Goal: Task Accomplishment & Management: Complete application form

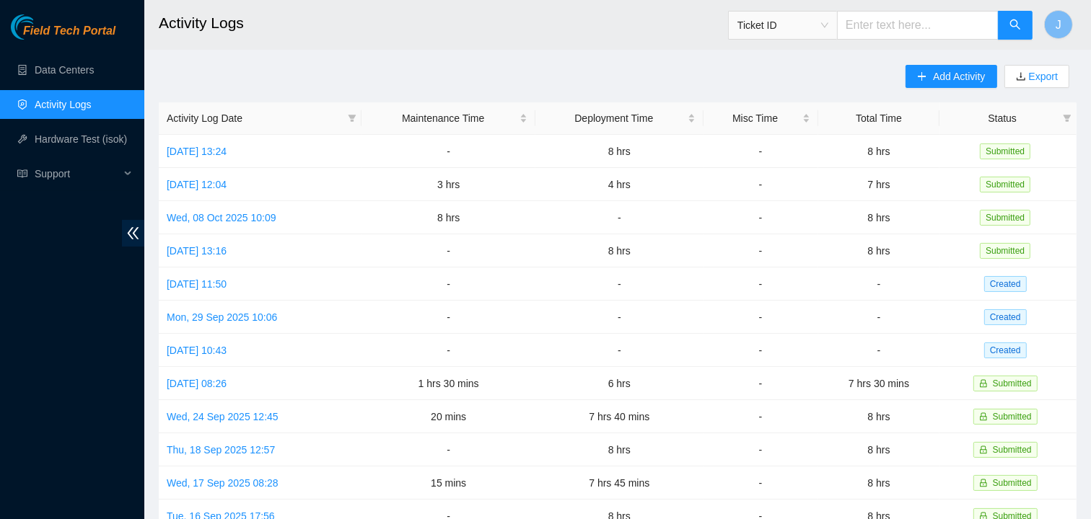
click at [53, 100] on link "Activity Logs" at bounding box center [63, 105] width 57 height 12
click at [76, 67] on link "Data Centers" at bounding box center [64, 70] width 59 height 12
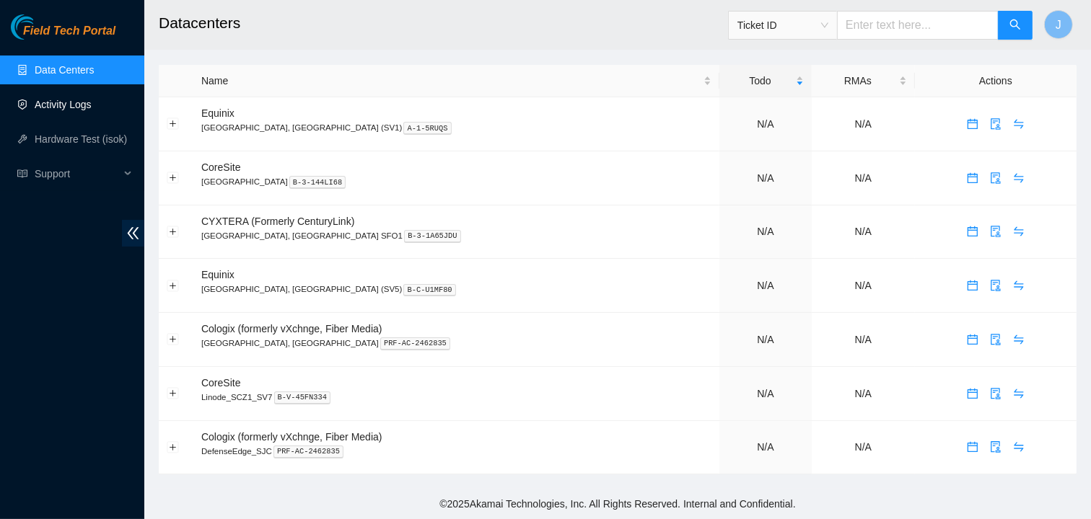
click at [76, 105] on link "Activity Logs" at bounding box center [63, 105] width 57 height 12
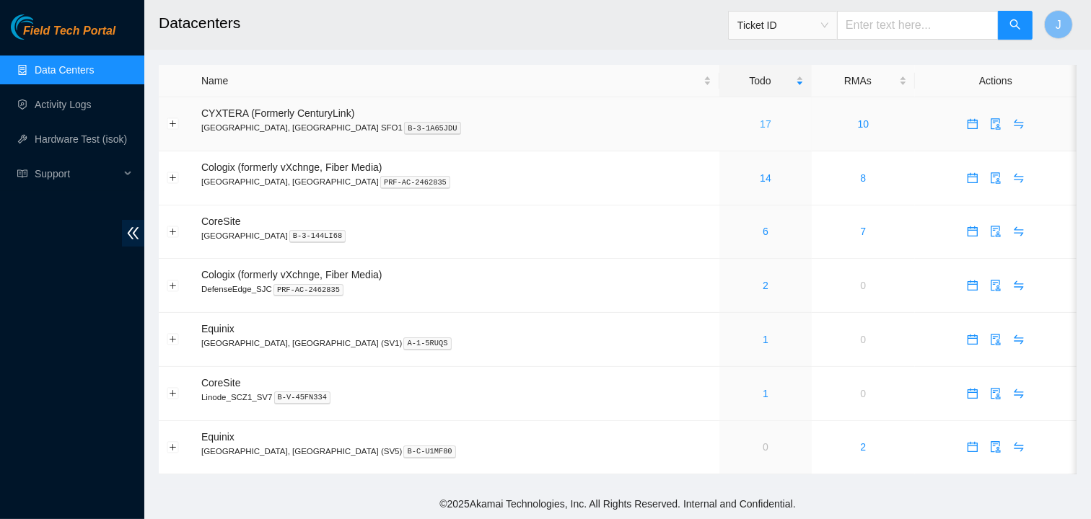
click at [759, 124] on link "17" at bounding box center [765, 124] width 12 height 12
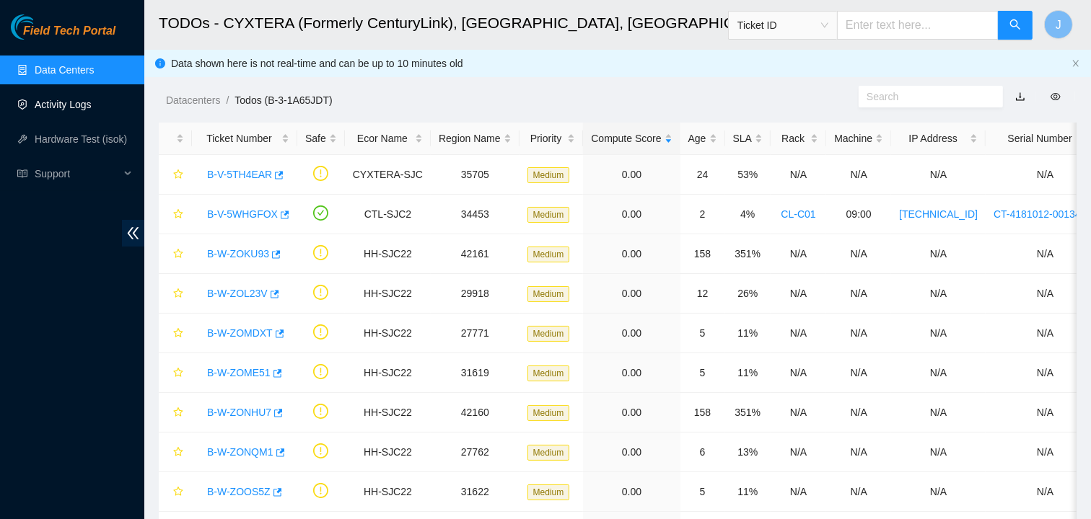
click at [70, 105] on link "Activity Logs" at bounding box center [63, 105] width 57 height 12
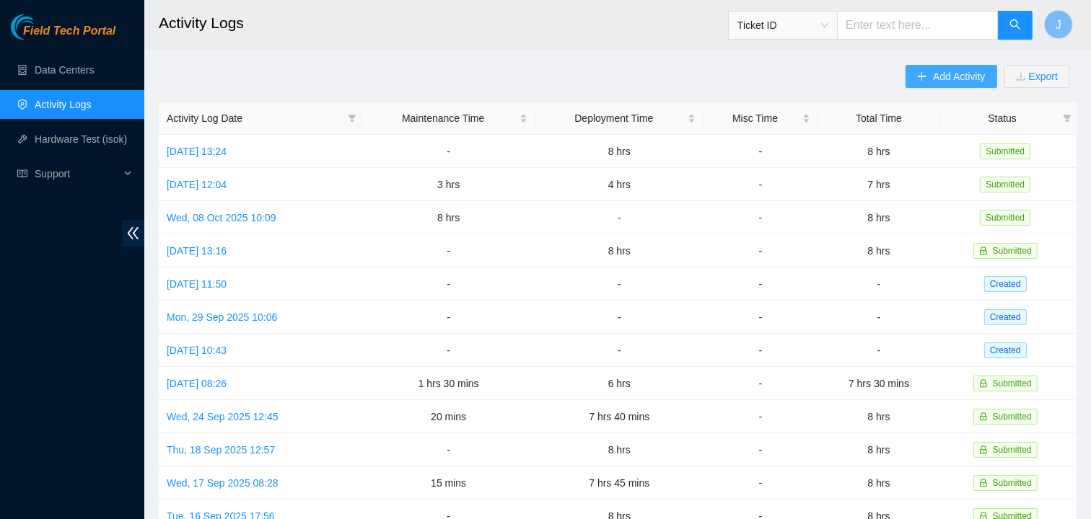
click at [935, 75] on span "Add Activity" at bounding box center [959, 77] width 52 height 16
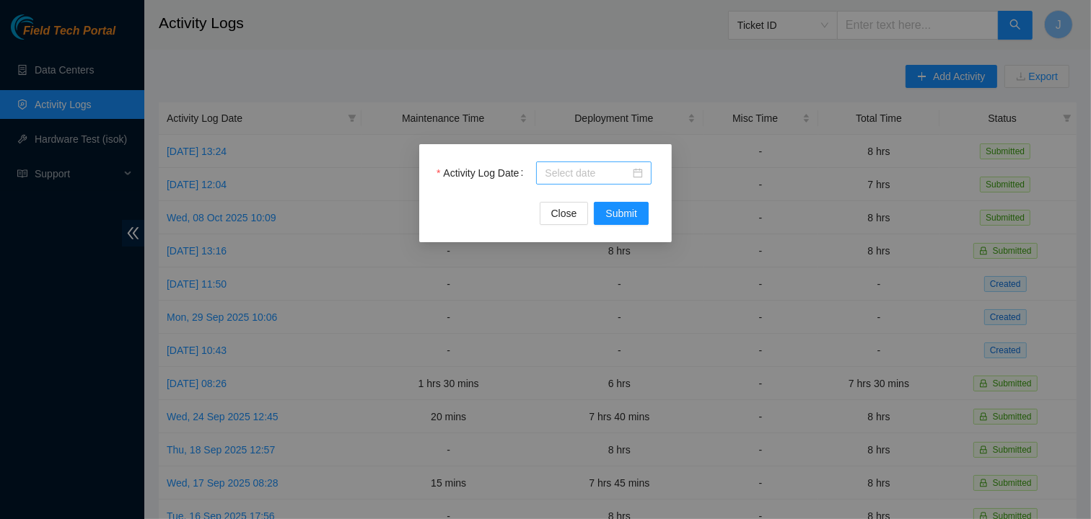
click at [629, 177] on input "Activity Log Date" at bounding box center [587, 173] width 85 height 16
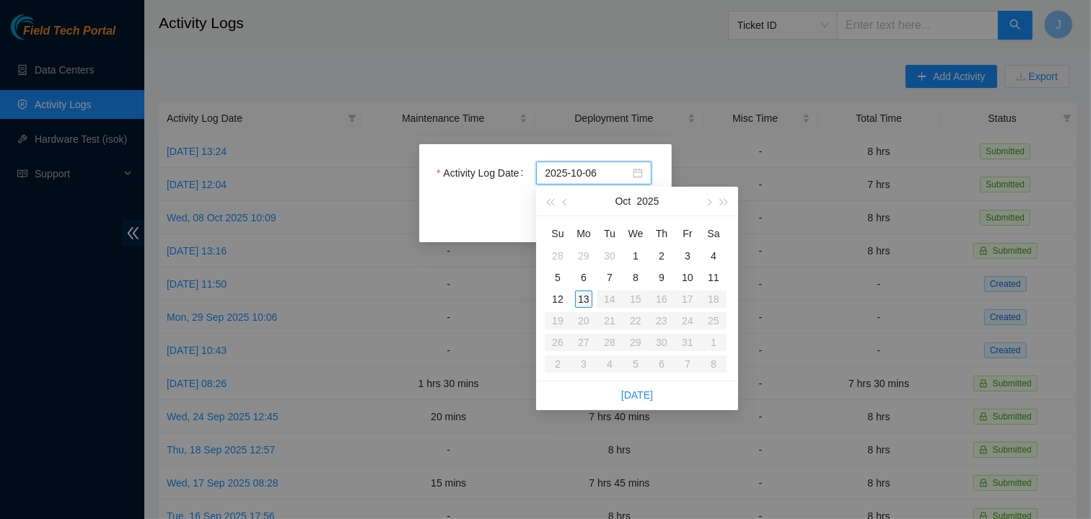
type input "[DATE]"
click at [584, 296] on div "13" at bounding box center [583, 299] width 17 height 17
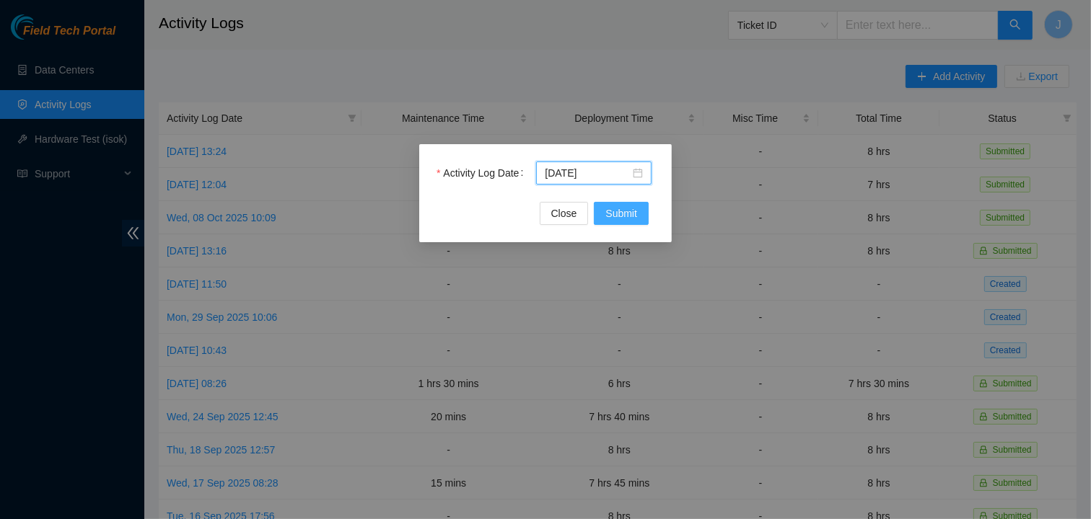
click at [617, 216] on span "Submit" at bounding box center [621, 214] width 32 height 16
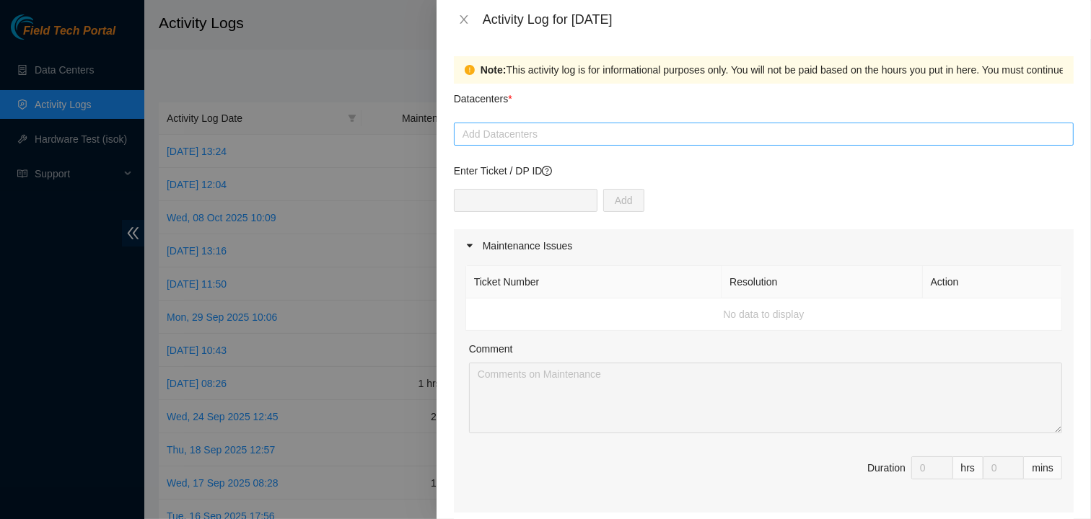
click at [587, 144] on div "Add Datacenters" at bounding box center [764, 134] width 620 height 23
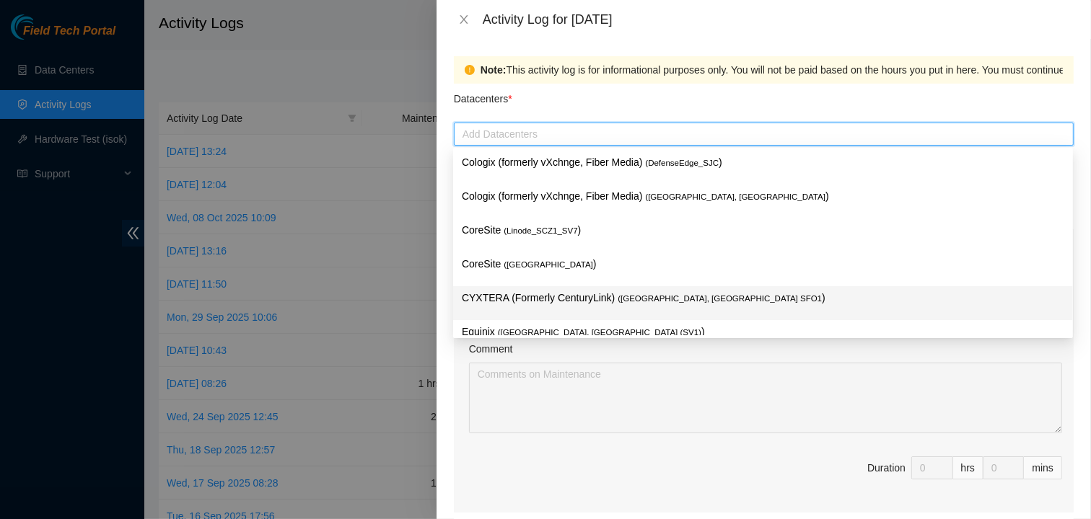
click at [558, 296] on p "CYXTERA (Formerly CenturyLink) ( [GEOGRAPHIC_DATA], [GEOGRAPHIC_DATA] SFO1 )" at bounding box center [763, 298] width 602 height 17
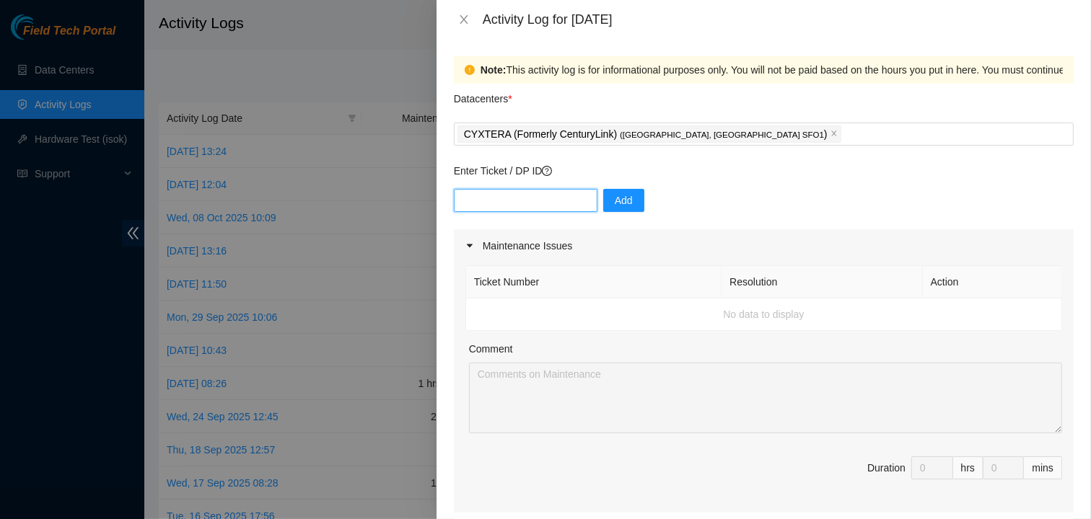
click at [524, 199] on input "text" at bounding box center [526, 200] width 144 height 23
type input "dp80778"
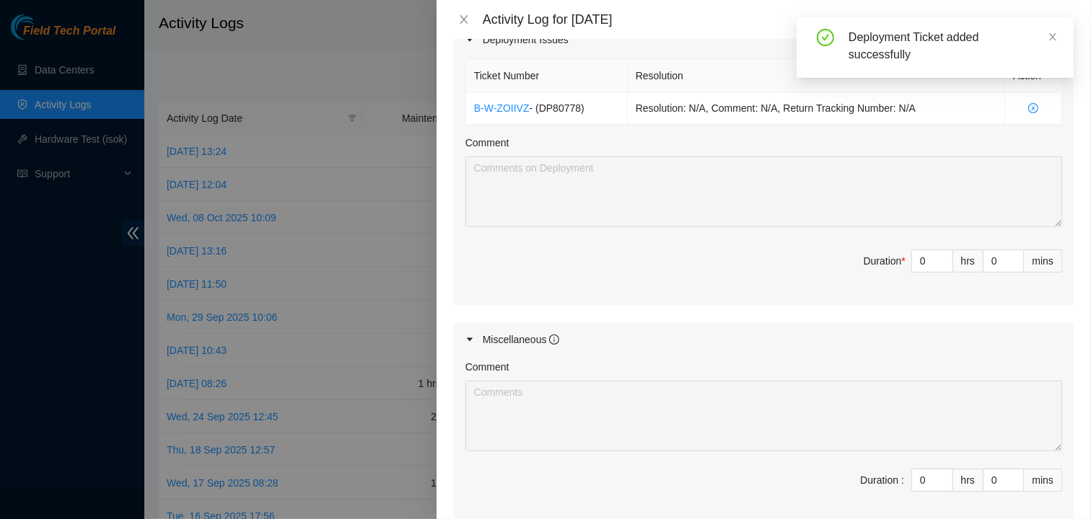
scroll to position [489, 0]
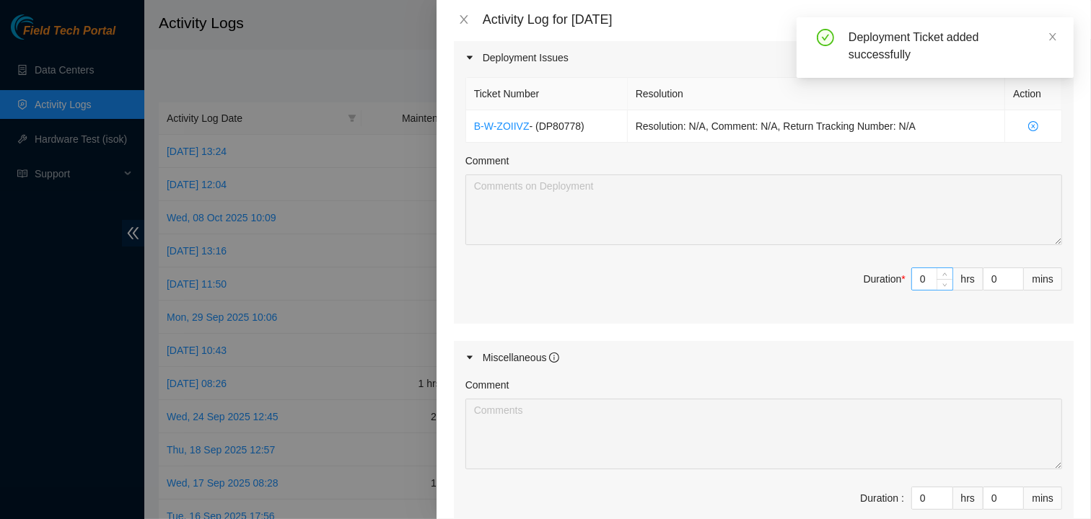
click at [930, 278] on input "0" at bounding box center [932, 279] width 40 height 22
type input "8"
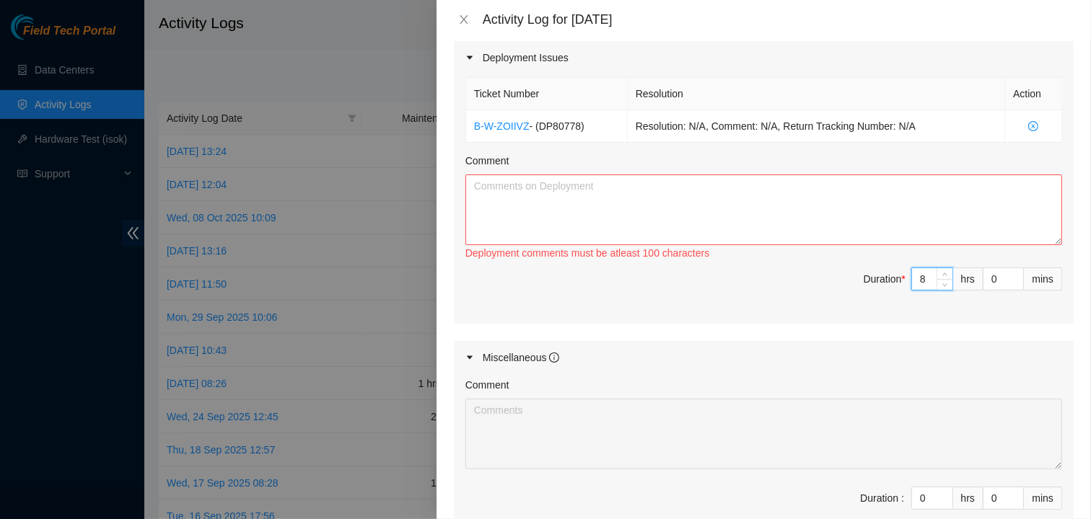
type input "8"
click at [517, 190] on textarea "Comment" at bounding box center [763, 210] width 596 height 71
type textarea "X"
click at [635, 180] on textarea "CL-AX17 Unracked all machines. Unseated the four QSFP's units." at bounding box center [763, 210] width 596 height 71
click at [980, 179] on textarea "CL-AX17 Unracked all machines. Removed rails from machines & racks. Unseated th…" at bounding box center [763, 210] width 596 height 71
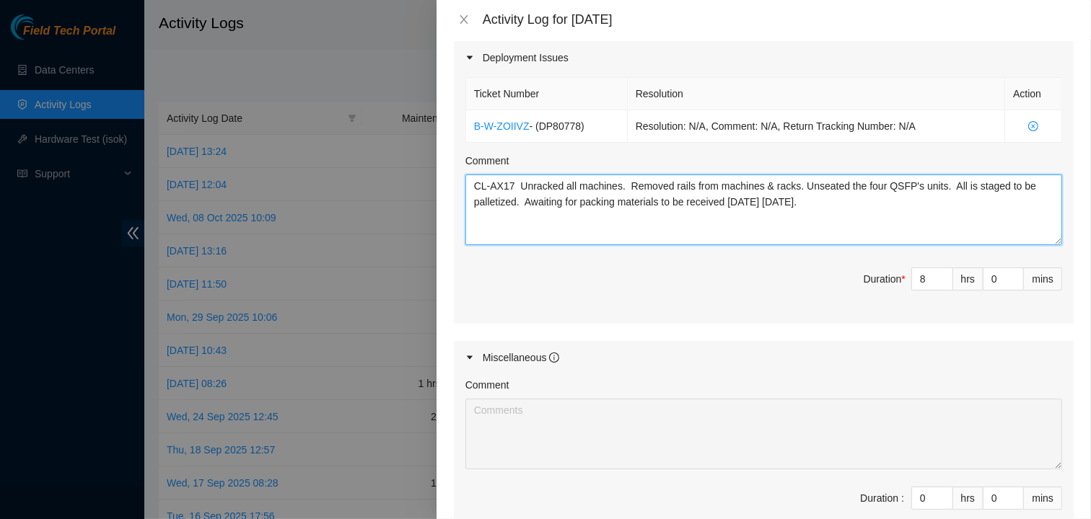
drag, startPoint x: 834, startPoint y: 200, endPoint x: 524, endPoint y: 180, distance: 311.5
click at [524, 180] on textarea "CL-AX17 Unracked all machines. Removed rails from machines & racks. Unseated th…" at bounding box center [763, 210] width 596 height 71
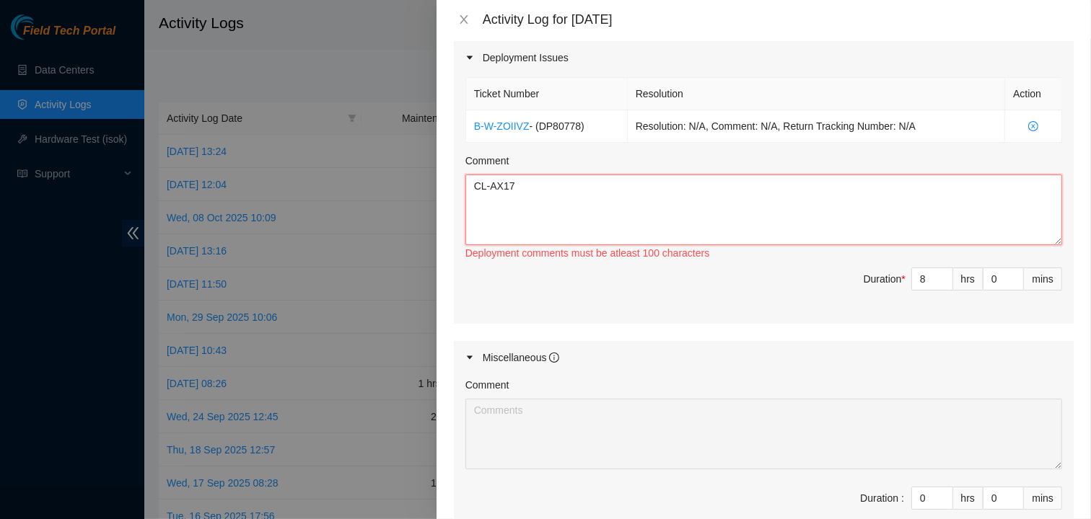
type textarea "CL-AX17"
drag, startPoint x: 545, startPoint y: 193, endPoint x: 447, endPoint y: 187, distance: 98.3
click at [447, 187] on div "Note: This activity log is for informational purposes only. You will not be pai…" at bounding box center [763, 279] width 654 height 480
paste textarea "CL-AX17 RMA - B-W-ZONHVB QSFP’s Unseated: S20JB0L3A S20JB0L0U S20JB0L0T S20JB0L…"
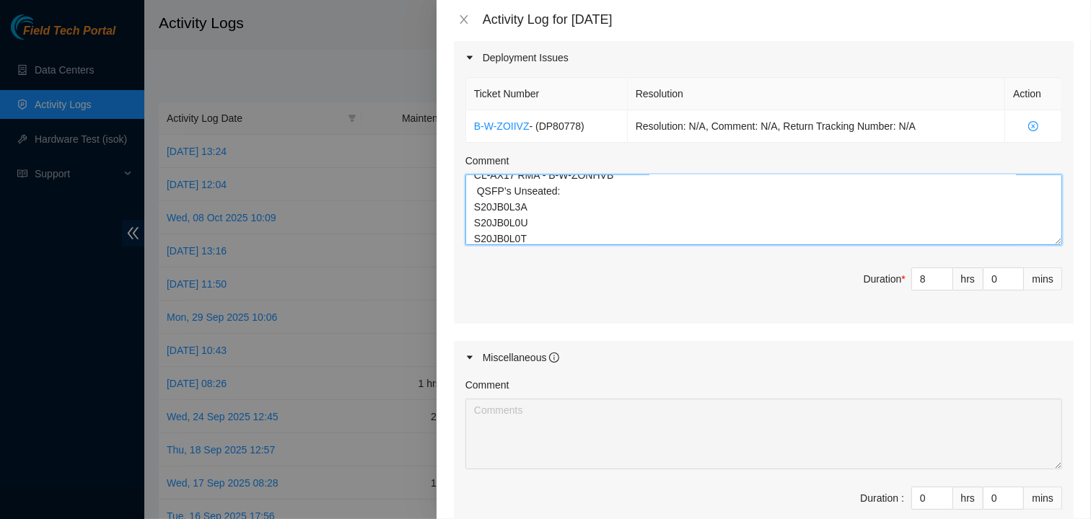
scroll to position [0, 0]
click at [478, 201] on textarea "CL-AX17 RMA - B-W-ZONHVB QSFP’s Unseated: S20JB0L3A S20JB0L0U S20JB0L0T S20JB0L…" at bounding box center [763, 210] width 596 height 71
click at [571, 182] on textarea "CL-AX17 RMA - B-W-ZONHVB QSFP’s Unseated: S20JB0L3A S20JB0L0U S20JB0L0T S20JB0L…" at bounding box center [763, 210] width 596 height 71
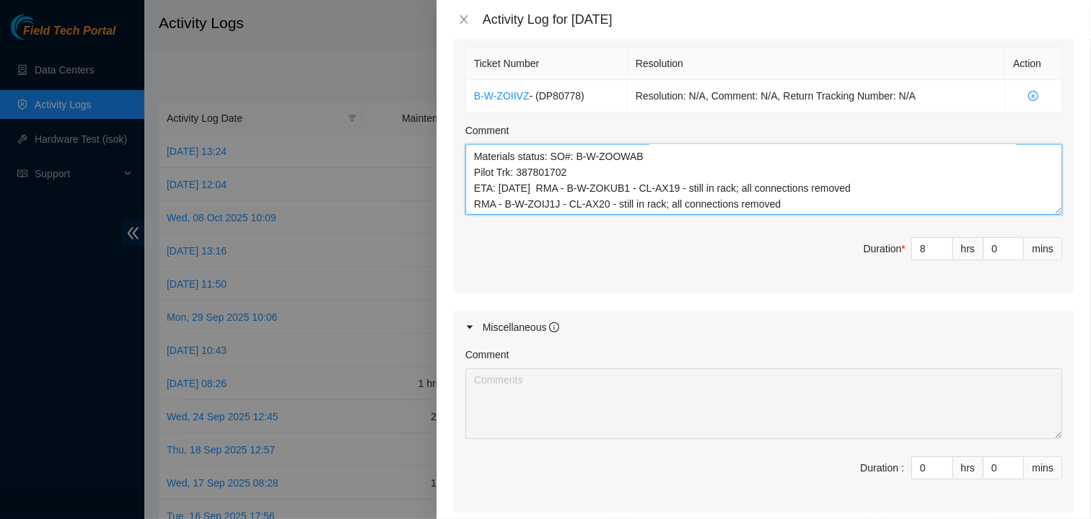
scroll to position [522, 0]
click at [690, 193] on textarea "CL-AX17 RMA - B-W-ZONHVB QSFP’s Unseated: S20JB0L3A S20JB0L0U S20JB0L0T S20JB0L…" at bounding box center [763, 176] width 596 height 71
click at [547, 179] on textarea "CL-AX17 RMA - B-W-ZONHVB QSFP’s Unseated: S20JB0L3A S20JB0L0U S20JB0L0T S20JB0L…" at bounding box center [763, 176] width 596 height 71
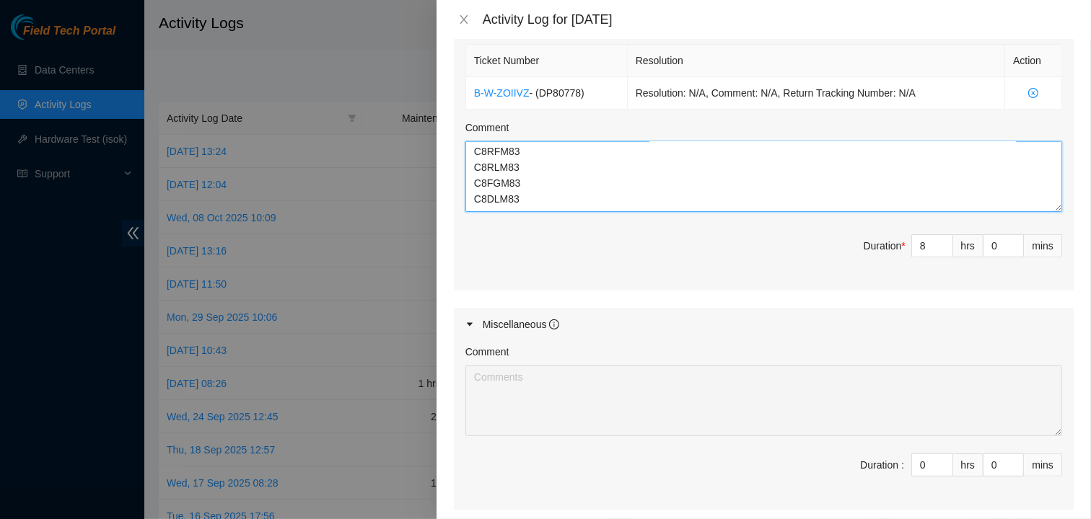
scroll to position [0, 0]
drag, startPoint x: 806, startPoint y: 198, endPoint x: 466, endPoint y: 143, distance: 344.2
click at [466, 143] on textarea "CL-AX17 RMA - B-W-ZONHVB QSFP’s Unseated: S20JB0L3A S20JB0L0U S20JB0L0T S20JB0L…" at bounding box center [763, 176] width 596 height 71
click at [571, 175] on textarea "CL-AX17 RMA - B-W-ZONHVB QSFP’s Unseated: S20JB0L3A S20JB0L0U S20JB0L0T S20JB0L…" at bounding box center [763, 176] width 596 height 71
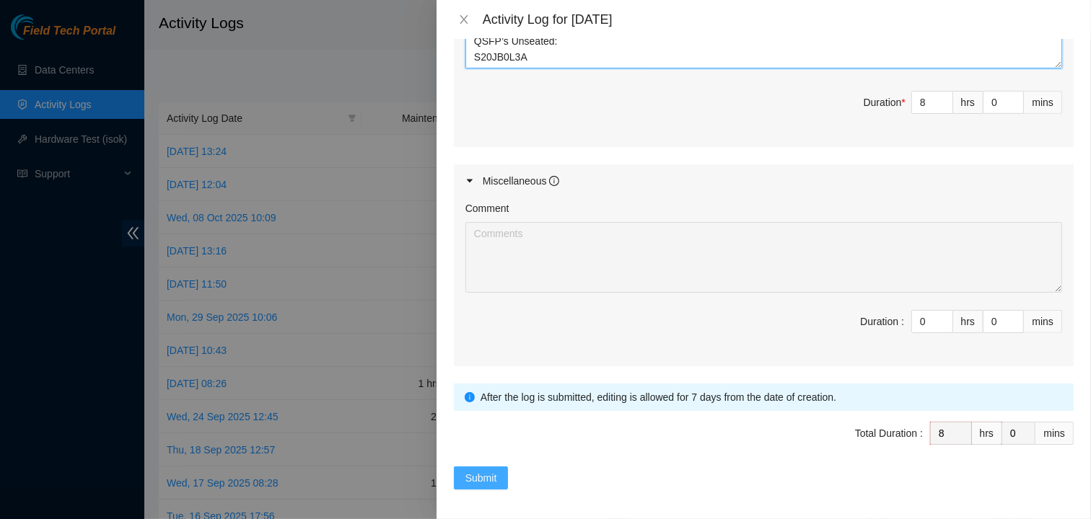
type textarea "CL-AX17 RMA - B-W-ZONHVB QSFP’s Unseated: S20JB0L3A S20JB0L0U S20JB0L0T S20JB0L…"
click at [482, 476] on span "Submit" at bounding box center [481, 478] width 32 height 16
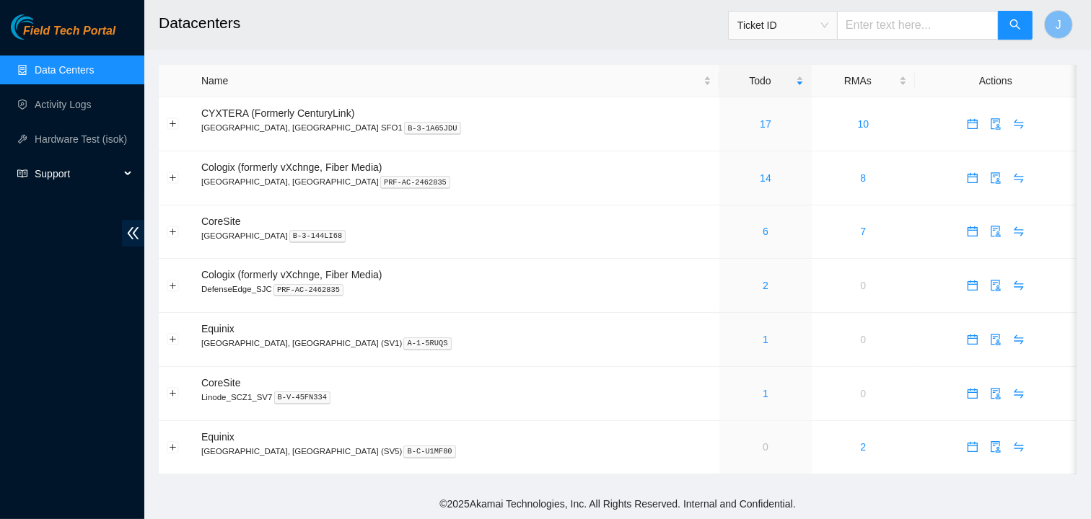
click at [49, 175] on span "Support" at bounding box center [77, 173] width 85 height 29
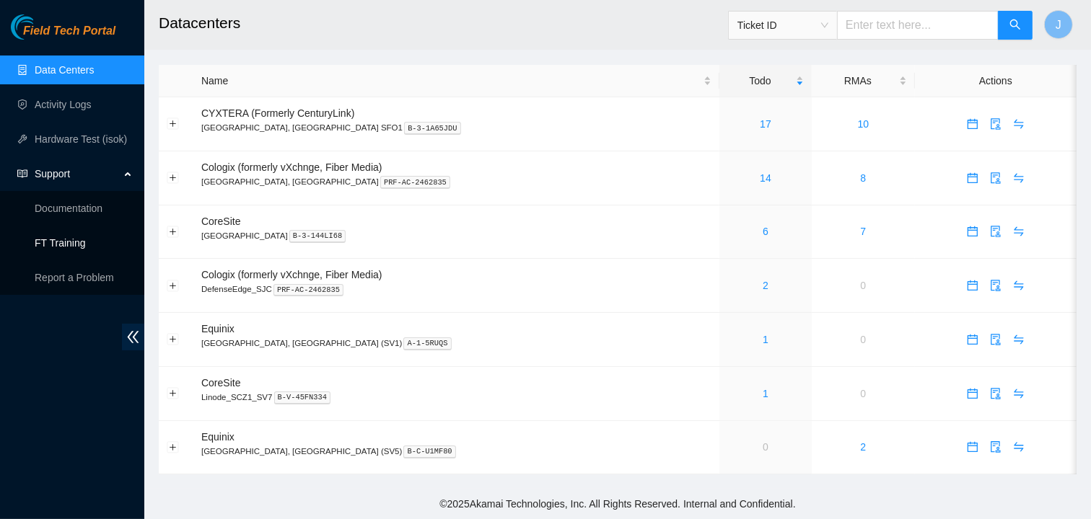
click at [69, 237] on link "FT Training" at bounding box center [60, 243] width 51 height 12
